Goal: Task Accomplishment & Management: Use online tool/utility

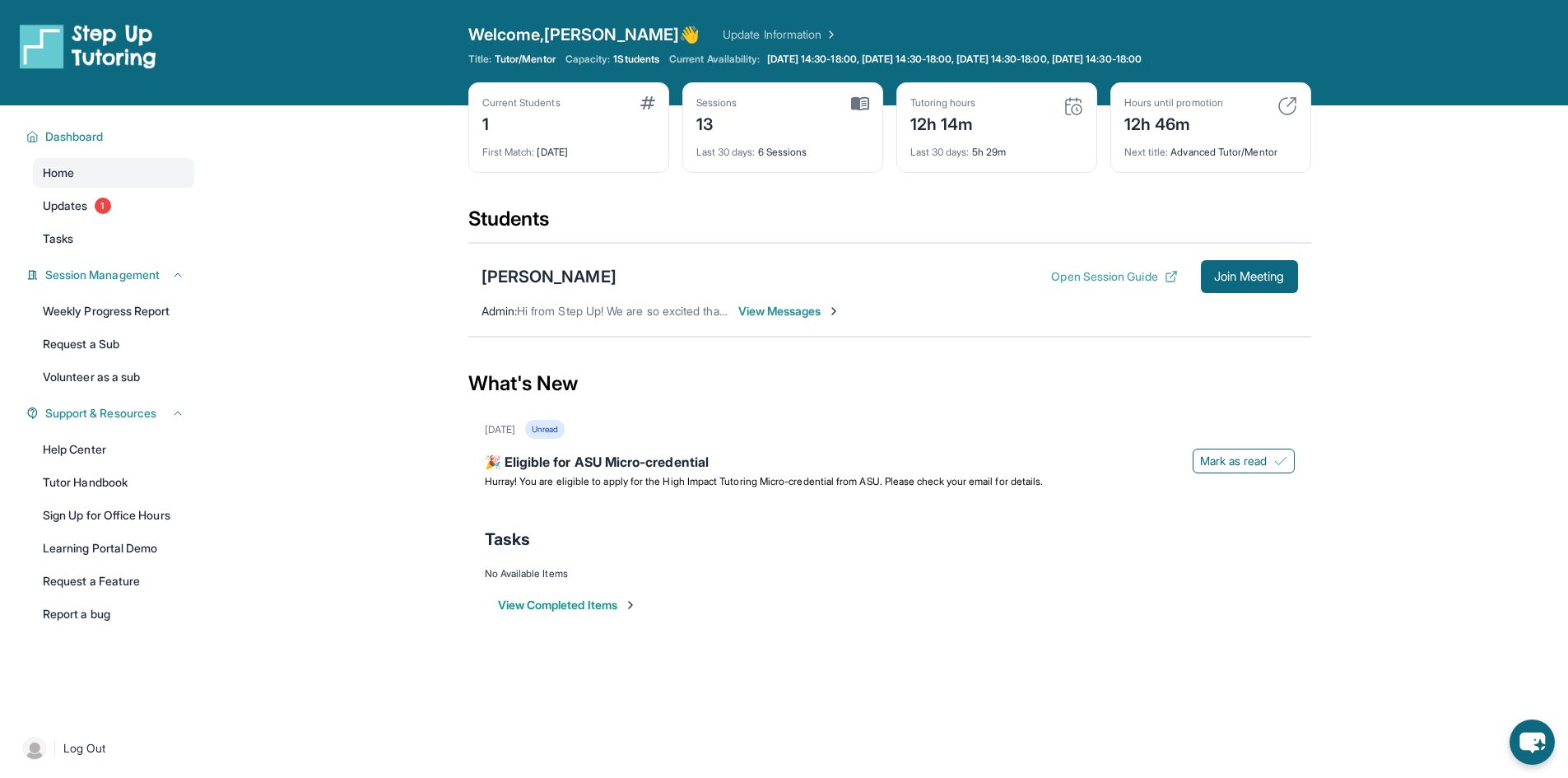
click at [1105, 279] on button "Open Session Guide" at bounding box center [1114, 277] width 126 height 16
click at [1227, 281] on span "Join Meeting" at bounding box center [1250, 277] width 71 height 10
